Goal: Task Accomplishment & Management: Use online tool/utility

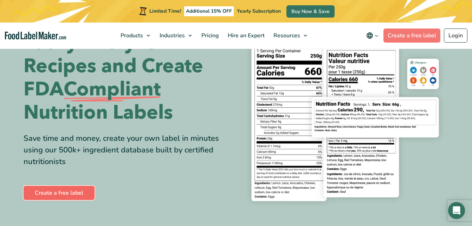
click at [54, 189] on link "Create a free label" at bounding box center [59, 193] width 71 height 14
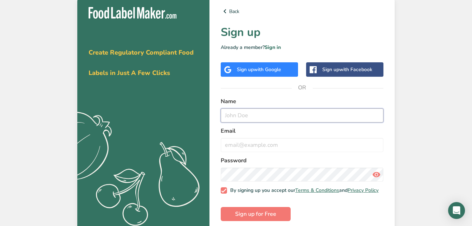
click at [283, 115] on input "text" at bounding box center [302, 115] width 163 height 14
type input "Brylee Harvey"
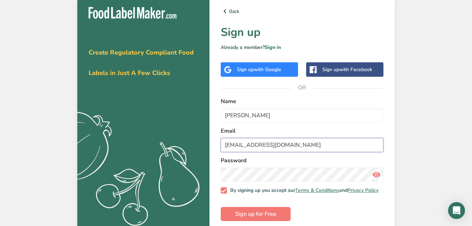
drag, startPoint x: 295, startPoint y: 143, endPoint x: 217, endPoint y: 144, distance: 78.4
click at [217, 144] on div "Back Sign up Already a member? Sign in Sign up with Google Sign up with Faceboo…" at bounding box center [302, 114] width 185 height 236
type input "bryleeharvey014@gmail.com"
click at [275, 218] on span "Sign up for Free" at bounding box center [255, 214] width 41 height 8
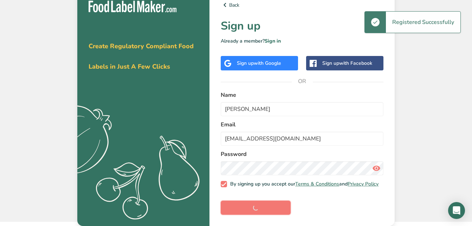
scroll to position [8, 0]
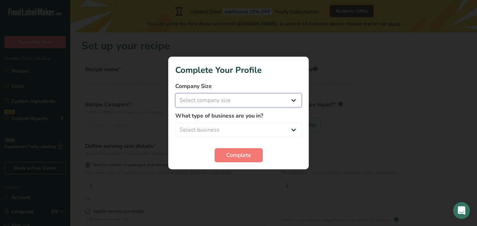
click at [251, 103] on select "Select company size Fewer than 10 Employees 10 to 50 Employees 51 to 500 Employ…" at bounding box center [238, 100] width 127 height 14
select select "1"
click at [175, 93] on select "Select company size Fewer than 10 Employees 10 to 50 Employees 51 to 500 Employ…" at bounding box center [238, 100] width 127 height 14
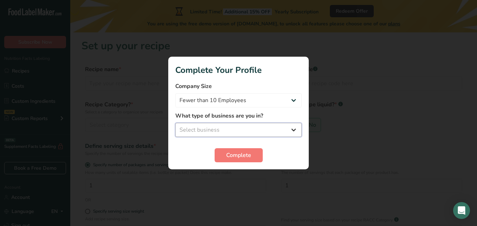
click at [236, 129] on select "Select business Packaged Food Manufacturer Restaurant & Cafe Bakery Meal Plans …" at bounding box center [238, 130] width 127 height 14
select select "2"
click at [175, 123] on select "Select business Packaged Food Manufacturer Restaurant & Cafe Bakery Meal Plans …" at bounding box center [238, 130] width 127 height 14
click at [236, 126] on select "Packaged Food Manufacturer Restaurant & Cafe Bakery Meal Plans & Catering Compa…" at bounding box center [238, 130] width 127 height 14
click at [175, 123] on select "Packaged Food Manufacturer Restaurant & Cafe Bakery Meal Plans & Catering Compa…" at bounding box center [238, 130] width 127 height 14
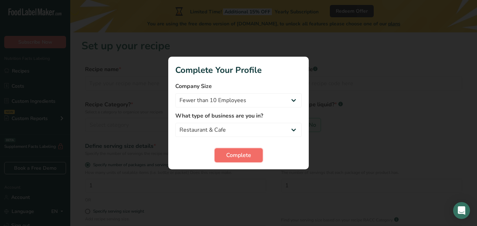
click at [231, 153] on span "Complete" at bounding box center [238, 155] width 25 height 8
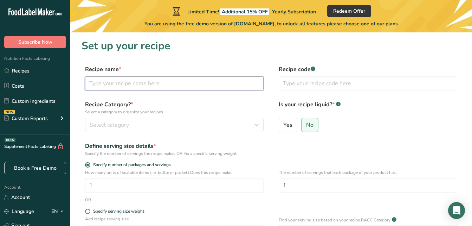
click at [172, 83] on input "text" at bounding box center [174, 83] width 179 height 14
type input "Vegtable Samosa Bites"
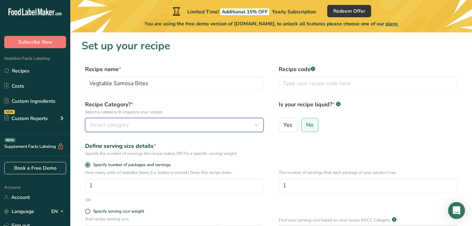
click at [130, 119] on button "Select category" at bounding box center [174, 125] width 179 height 14
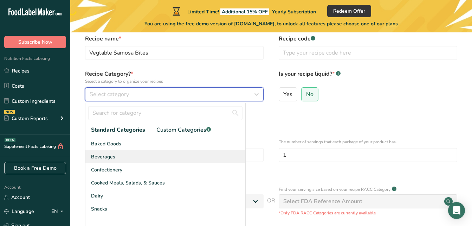
scroll to position [29, 0]
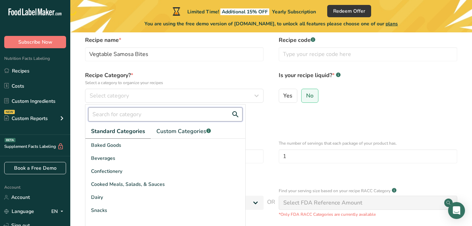
click at [149, 112] on input "text" at bounding box center [165, 114] width 154 height 14
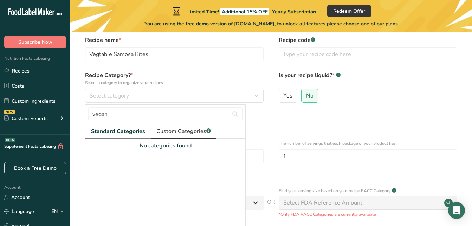
click at [174, 131] on span "Custom Categories .a-a{fill:#347362;}.b-a{fill:#fff;}" at bounding box center [183, 131] width 54 height 8
click at [124, 127] on span "Standard Categories" at bounding box center [117, 131] width 53 height 8
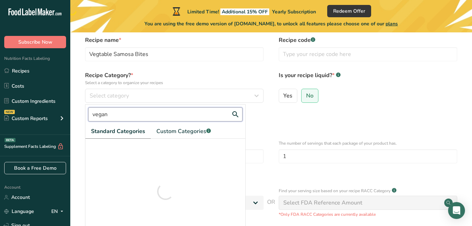
click at [143, 110] on input "vegan" at bounding box center [165, 114] width 154 height 14
type input "v"
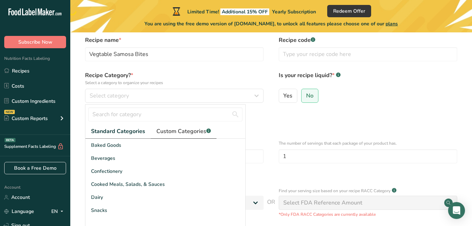
click at [177, 133] on span "Custom Categories .a-a{fill:#347362;}.b-a{fill:#fff;}" at bounding box center [183, 131] width 54 height 8
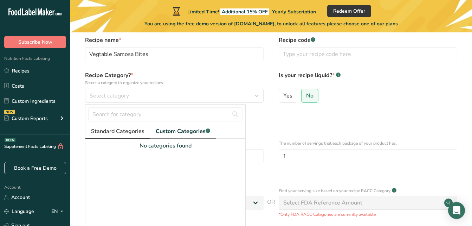
click at [130, 136] on link "Standard Categories" at bounding box center [117, 131] width 65 height 14
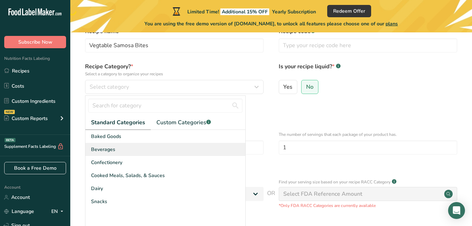
scroll to position [38, 0]
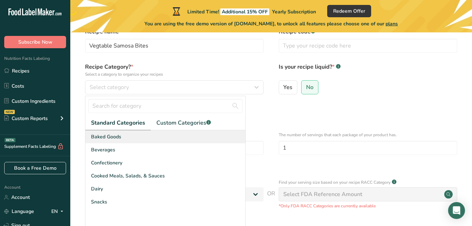
click at [134, 135] on div "Baked Goods" at bounding box center [165, 136] width 160 height 13
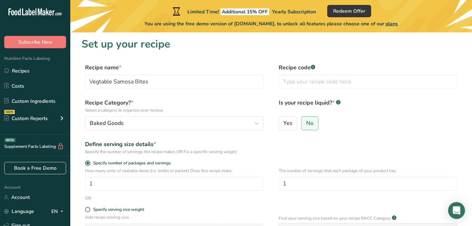
scroll to position [1, 0]
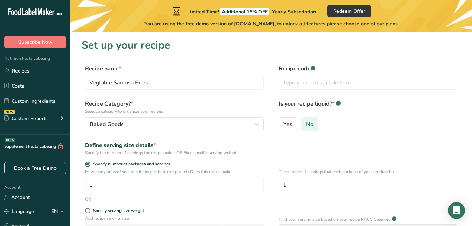
click at [306, 122] on span "No" at bounding box center [309, 124] width 7 height 7
click at [306, 122] on input "No" at bounding box center [304, 124] width 5 height 5
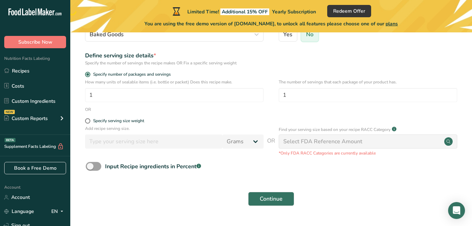
scroll to position [91, 0]
click at [258, 197] on button "Continue" at bounding box center [271, 198] width 46 height 14
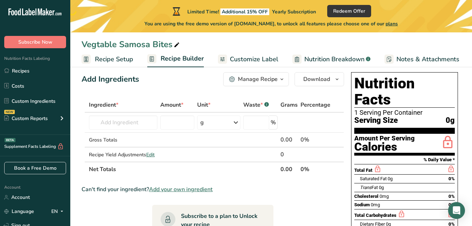
scroll to position [11, 0]
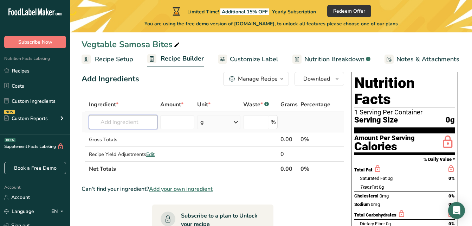
click at [142, 127] on input "text" at bounding box center [123, 122] width 69 height 14
click at [146, 123] on input "text" at bounding box center [123, 122] width 69 height 14
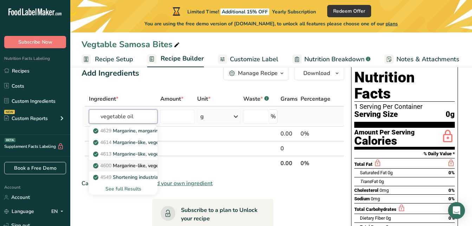
scroll to position [24, 0]
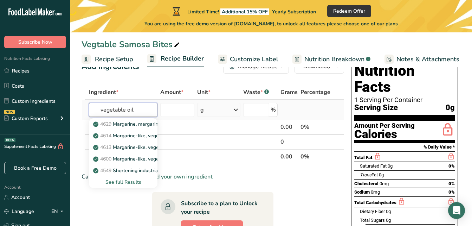
type input "vegetable oil"
click at [134, 183] on div "See full Results" at bounding box center [123, 181] width 57 height 7
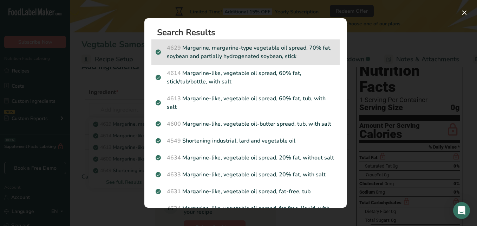
click at [274, 57] on p "4629 Margarine, margarine-type vegetable oil spread, 70% fat, soybean and parti…" at bounding box center [246, 52] width 180 height 17
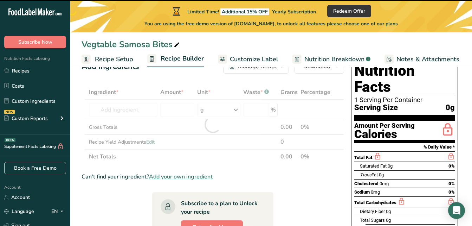
type input "0"
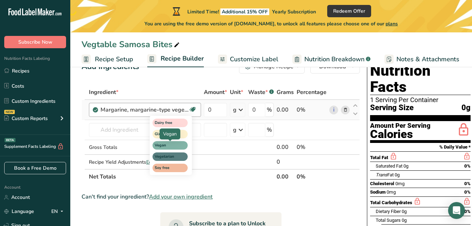
click at [176, 146] on span "Vegan" at bounding box center [167, 145] width 25 height 6
click at [208, 143] on div "Dairy free Gluten free Vegan Vegetarian Soy free" at bounding box center [184, 144] width 68 height 60
click at [216, 148] on div "Dairy free Gluten free Vegan Vegetarian Soy free" at bounding box center [184, 144] width 68 height 60
click at [191, 110] on icon at bounding box center [192, 109] width 7 height 11
click at [193, 110] on icon at bounding box center [192, 109] width 7 height 11
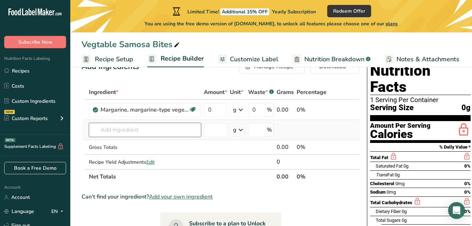
click at [144, 127] on input "text" at bounding box center [145, 130] width 112 height 14
click at [257, 111] on input "0" at bounding box center [256, 110] width 17 height 14
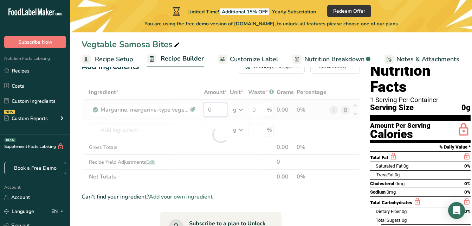
click at [220, 112] on div "Ingredient * Amount * Unit * Waste * .a-a{fill:#347362;}.b-a{fill:#fff;} Grams …" at bounding box center [221, 134] width 278 height 99
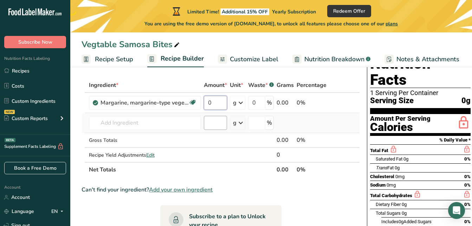
scroll to position [30, 0]
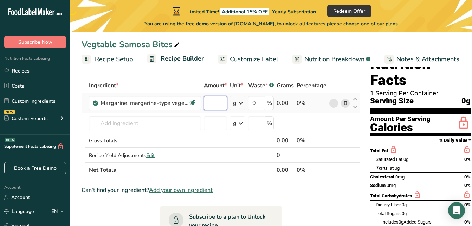
type input "1"
type input "0"
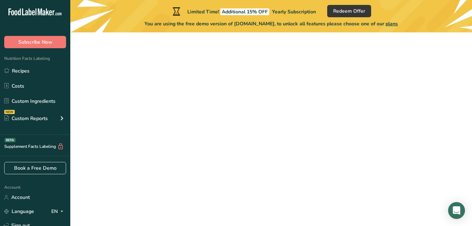
scroll to position [91, 0]
